Goal: Download file/media

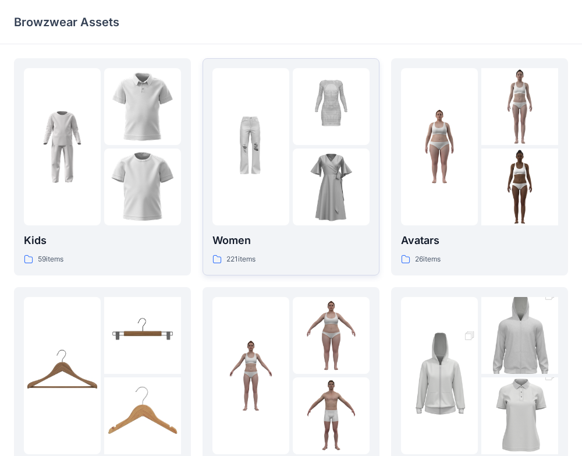
click at [285, 178] on div at bounding box center [250, 146] width 77 height 157
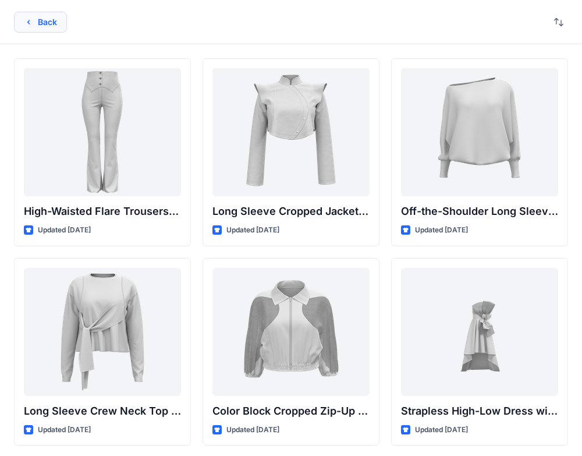
click at [41, 24] on button "Back" at bounding box center [40, 22] width 53 height 21
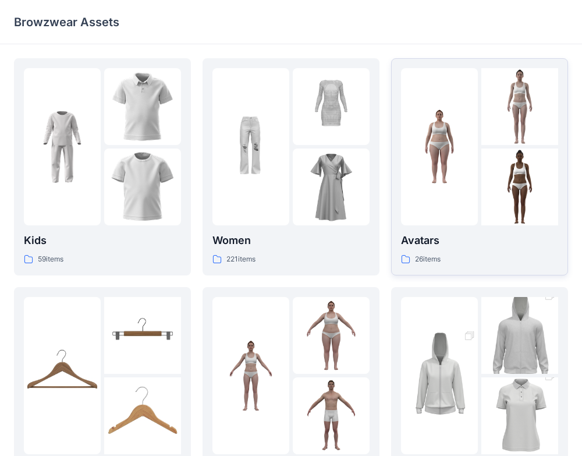
click at [476, 166] on img at bounding box center [439, 146] width 77 height 77
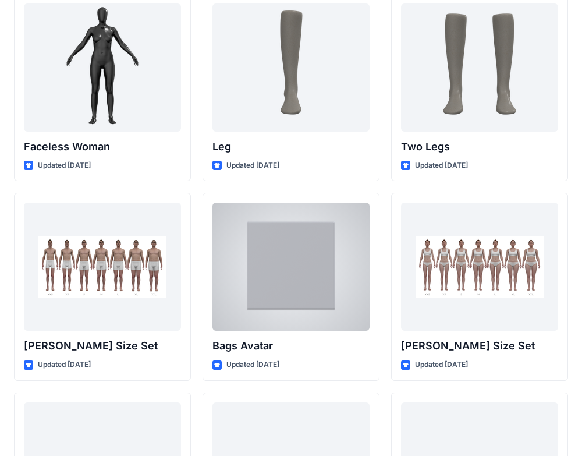
scroll to position [1066, 0]
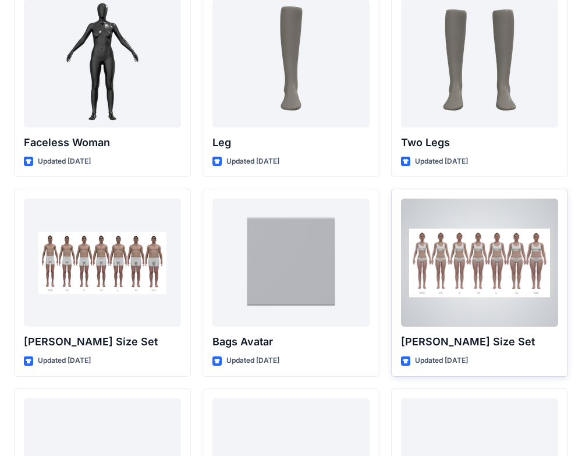
click at [463, 281] on div at bounding box center [479, 262] width 157 height 128
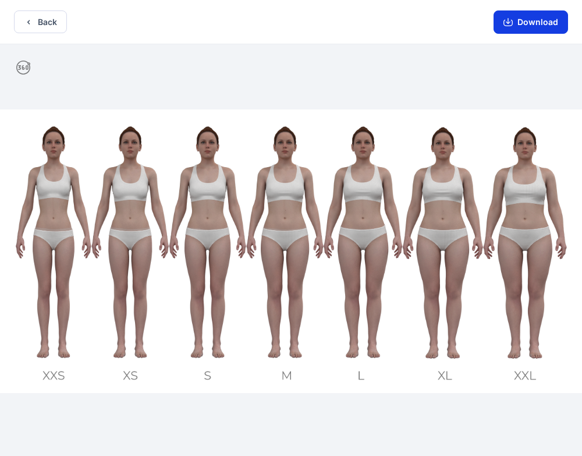
click at [545, 19] on button "Download" at bounding box center [531, 21] width 74 height 23
click at [525, 32] on button "Download" at bounding box center [531, 21] width 74 height 23
